Goal: Task Accomplishment & Management: Manage account settings

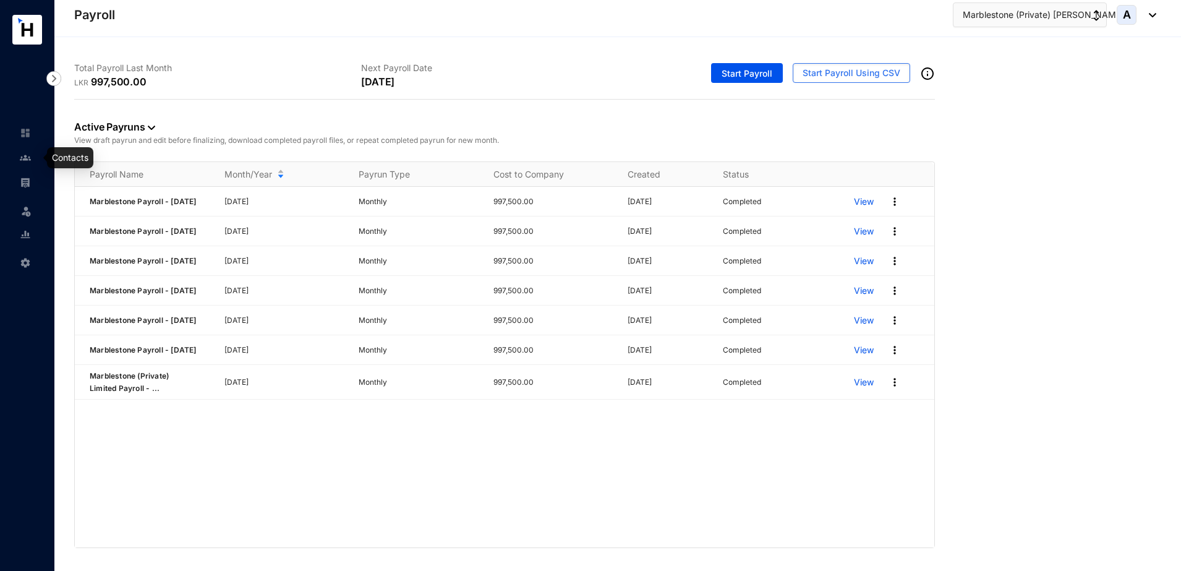
click at [30, 155] on img at bounding box center [25, 157] width 11 height 11
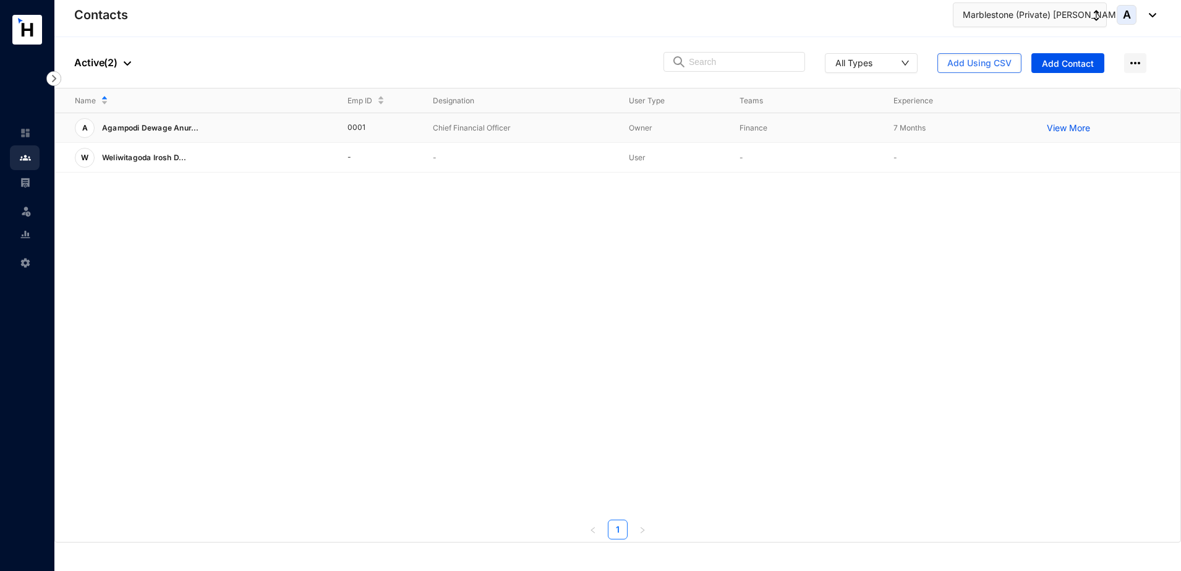
click at [163, 121] on p "Agampodi Dewage Anur..." at bounding box center [147, 128] width 104 height 20
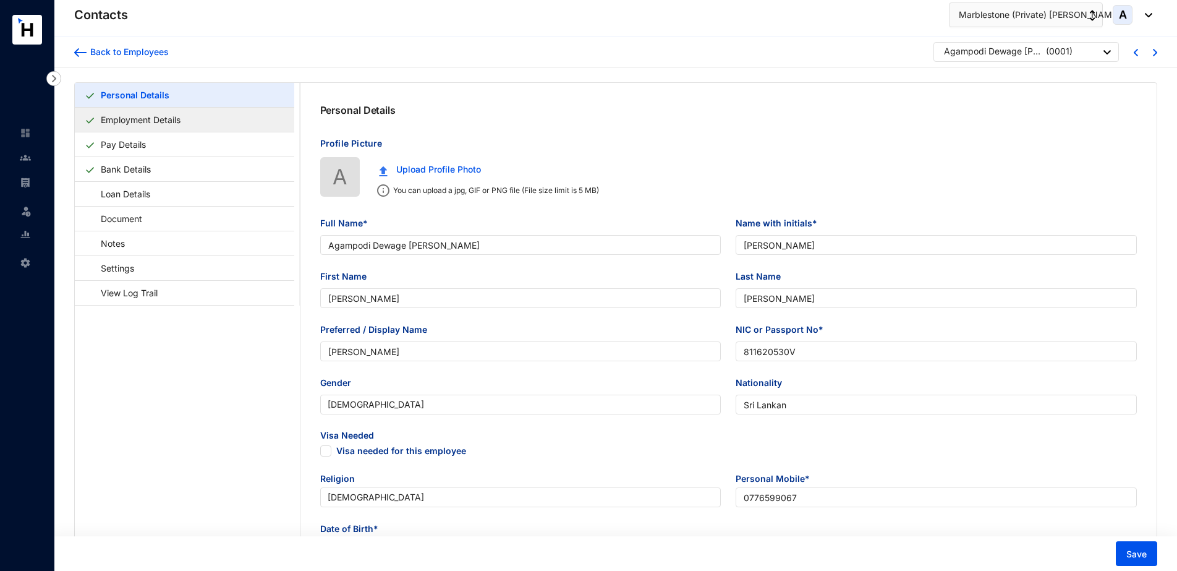
type input "Agampodi Dewage [PERSON_NAME]"
type input "[PERSON_NAME]"
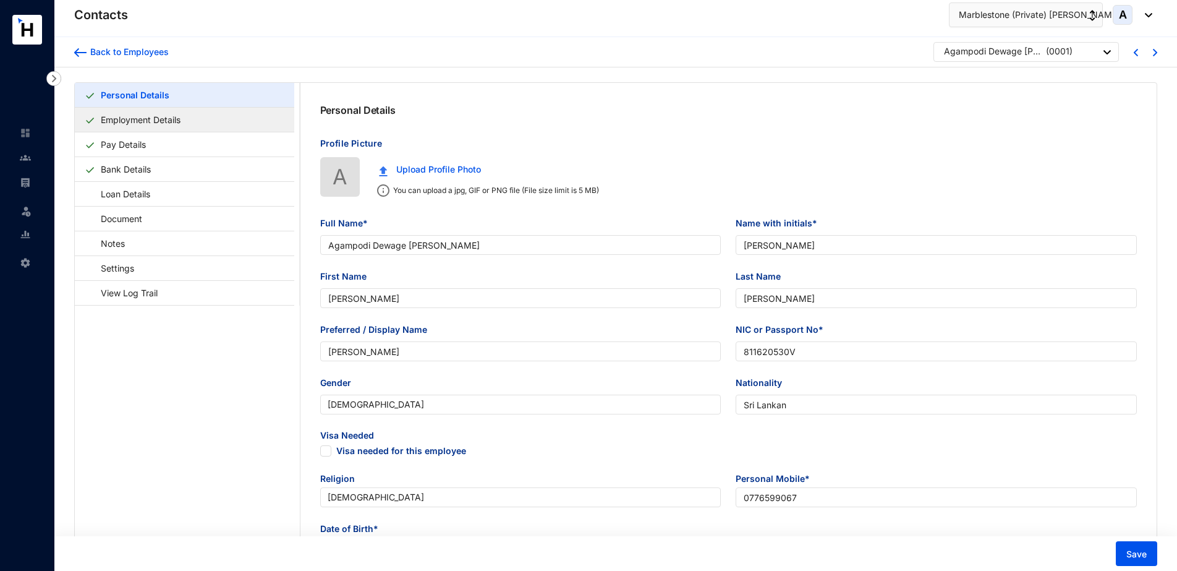
type input "811620530V"
type input "Sri Lankan"
type input "0776599067"
type input "[STREET_ADDRESS]"
checkbox input "true"
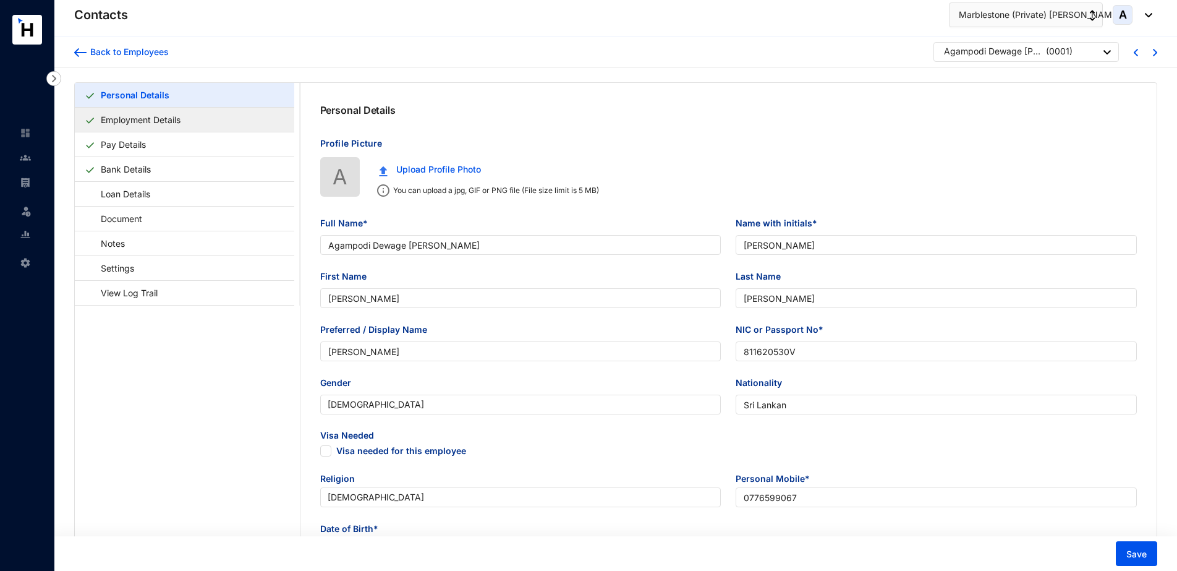
radio input "true"
type input "[PERSON_NAME]"
type input "0778054651"
type input "[DATE]"
click at [186, 119] on link "Employment Details" at bounding box center [141, 119] width 90 height 25
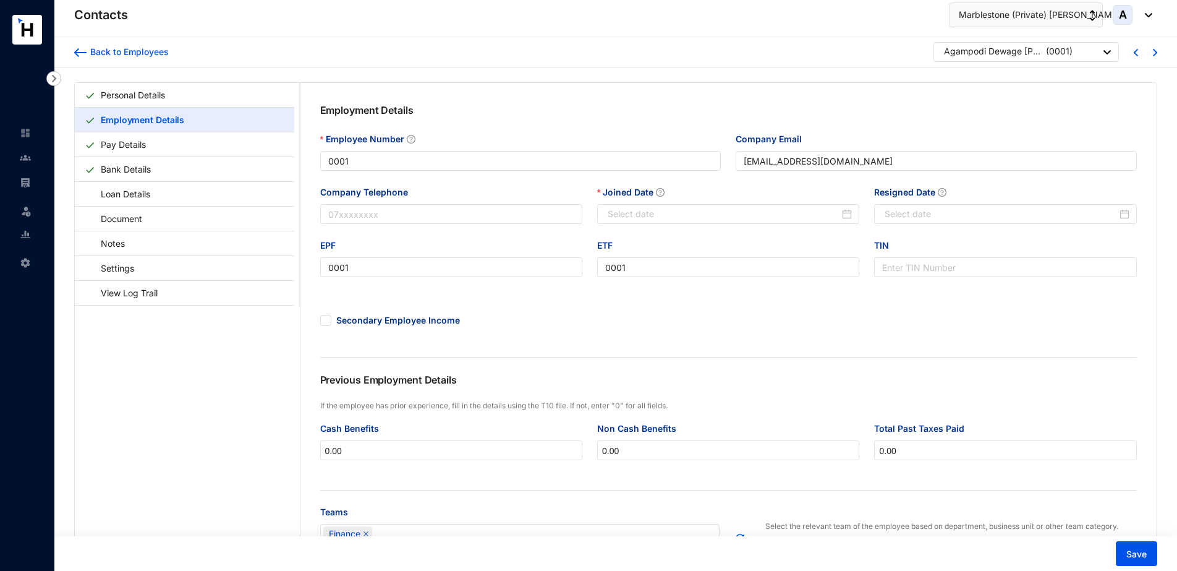
type input "[DATE]"
click at [954, 211] on input "Resigned Date" at bounding box center [1001, 214] width 232 height 14
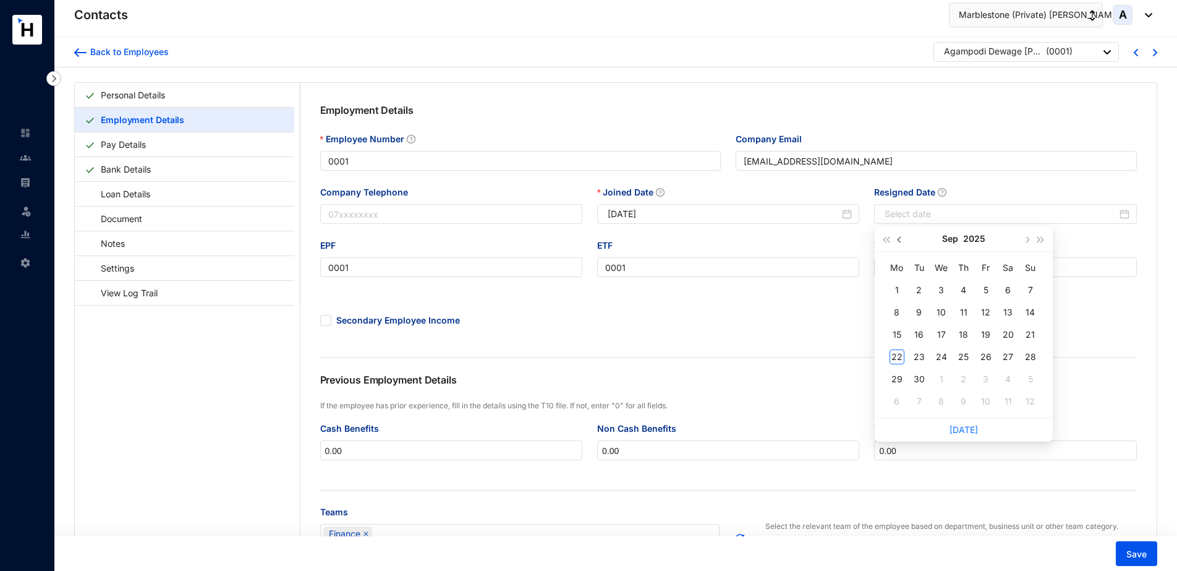
click at [896, 238] on button "button" at bounding box center [900, 238] width 14 height 25
click at [1023, 237] on button "button" at bounding box center [1027, 238] width 14 height 25
type input "[DATE]"
click at [1029, 373] on div "31" at bounding box center [1030, 379] width 15 height 15
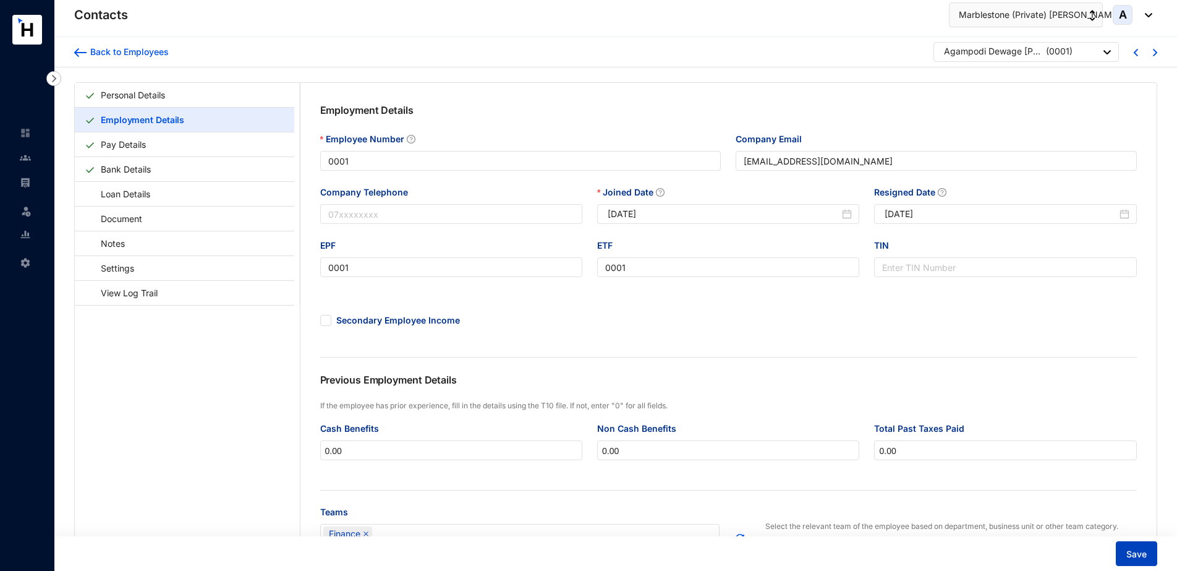
click at [1143, 548] on span "Save" at bounding box center [1137, 554] width 20 height 12
click at [133, 265] on link "Settings" at bounding box center [112, 267] width 54 height 25
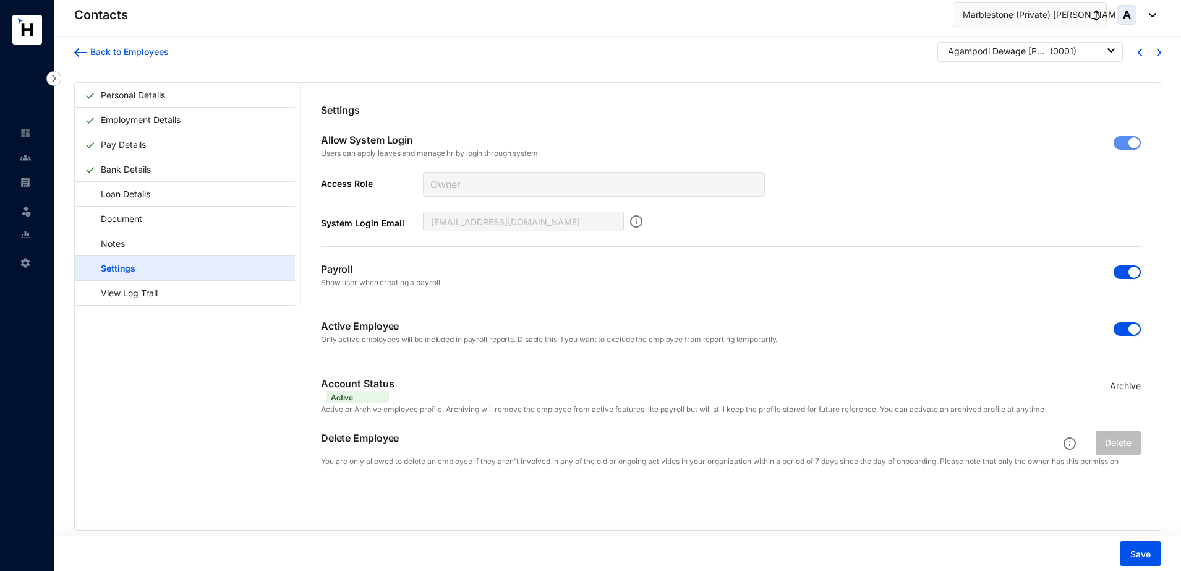
click at [1128, 268] on div "button" at bounding box center [1133, 272] width 11 height 11
drag, startPoint x: 1125, startPoint y: 268, endPoint x: 1116, endPoint y: 268, distance: 9.3
click at [1116, 268] on button "button" at bounding box center [1127, 272] width 27 height 14
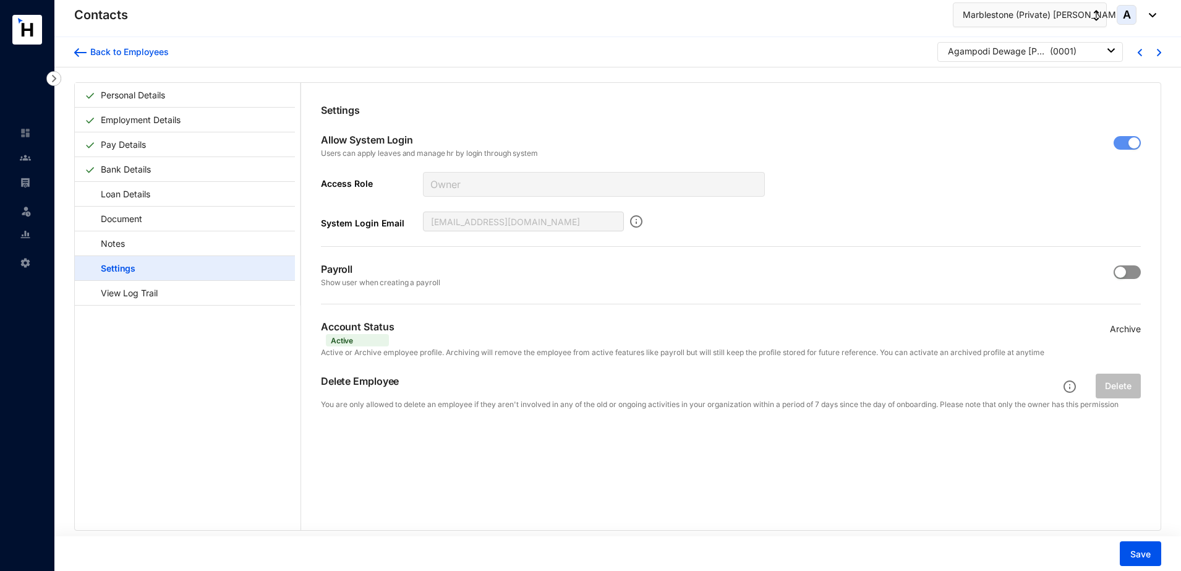
click at [1118, 268] on div "button" at bounding box center [1120, 272] width 11 height 11
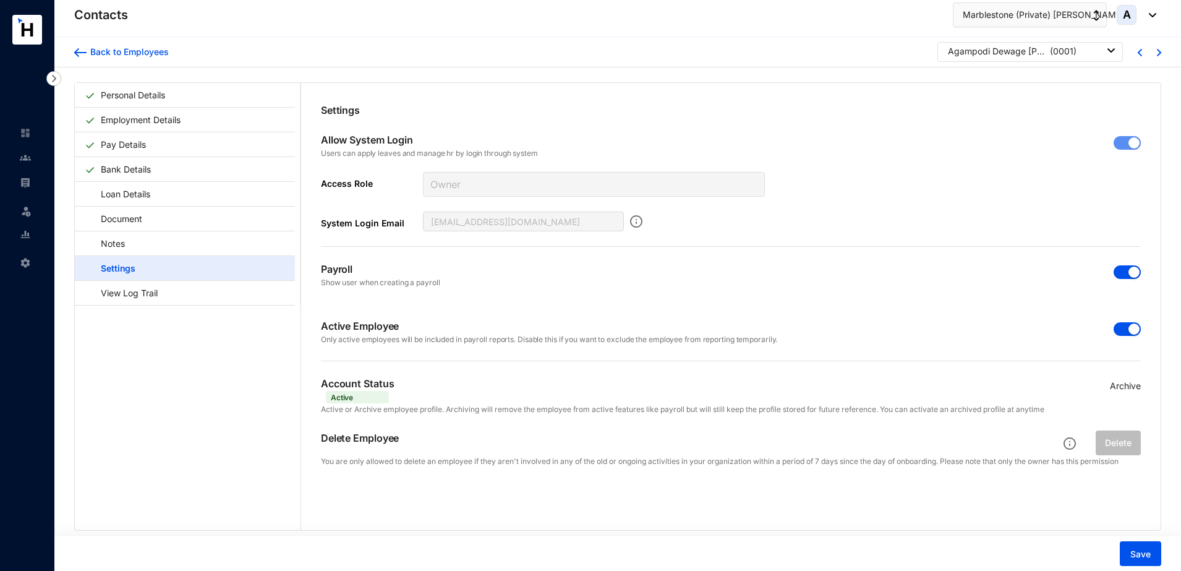
click at [1118, 268] on span "button" at bounding box center [1127, 272] width 27 height 14
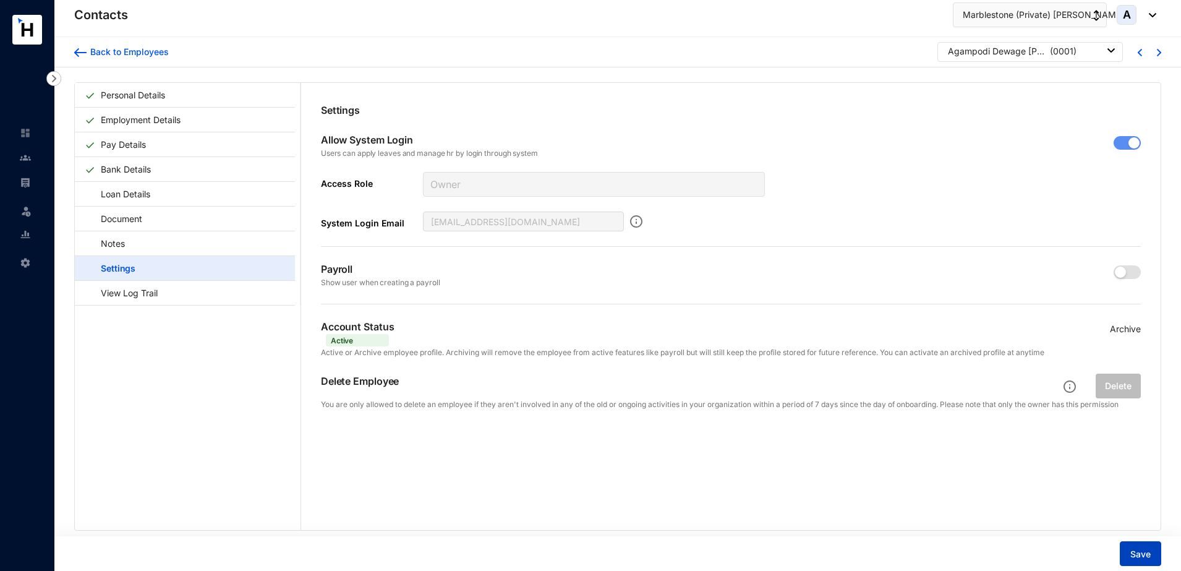
click at [1149, 555] on span "Save" at bounding box center [1140, 554] width 20 height 12
click at [1056, 12] on span "Marblestone (Private) [PERSON_NAME]..." at bounding box center [1047, 15] width 169 height 14
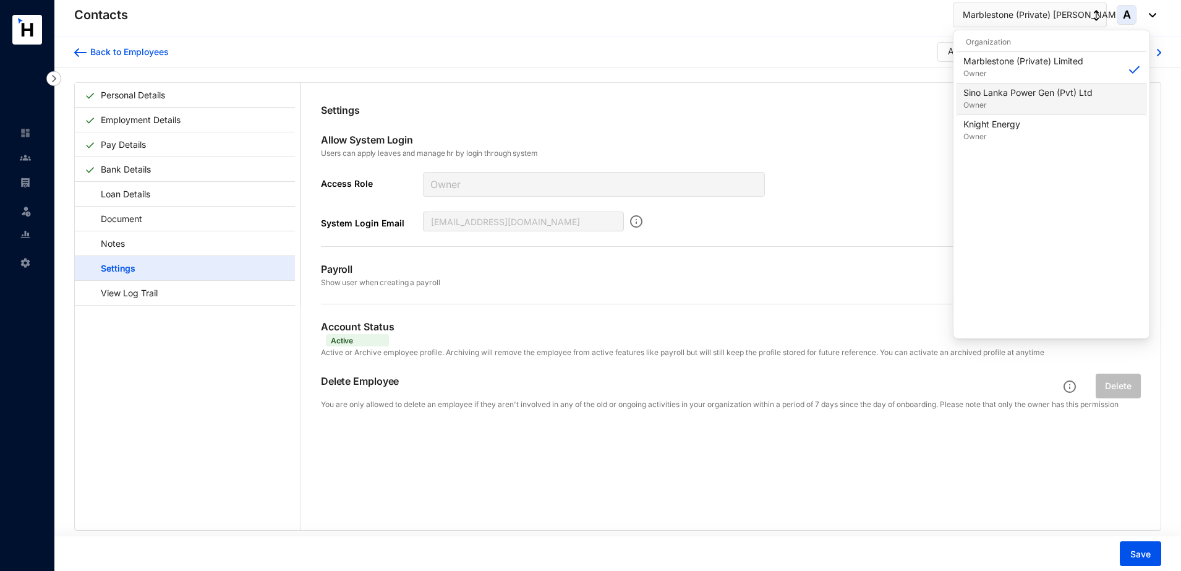
click at [1046, 104] on p "Owner" at bounding box center [1027, 105] width 129 height 12
